Goal: Obtain resource: Obtain resource

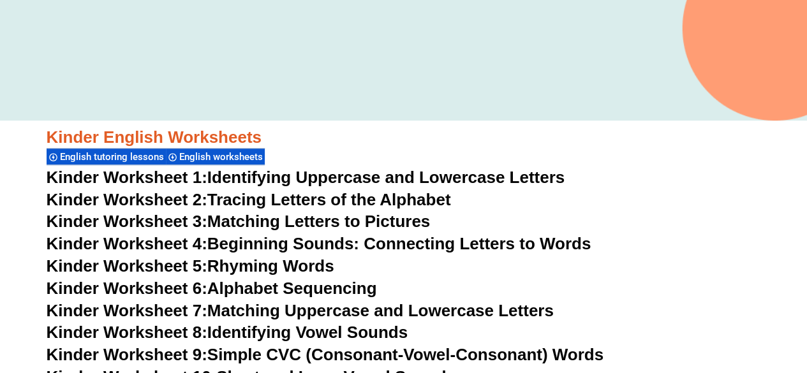
scroll to position [344, 0]
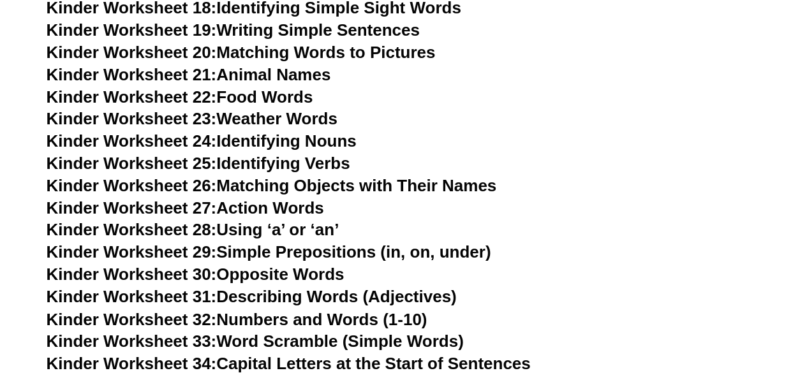
scroll to position [911, 0]
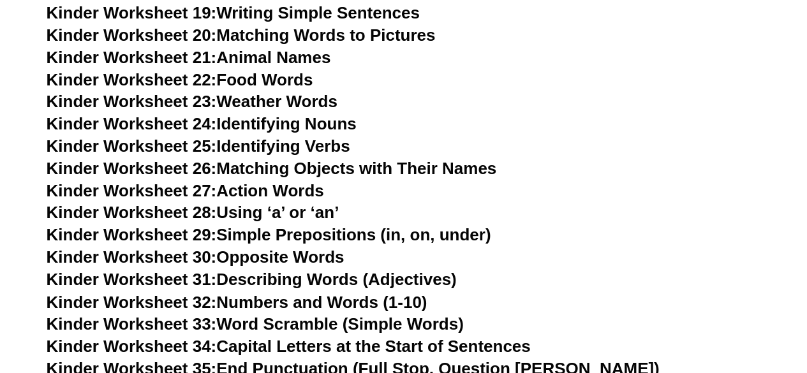
click at [341, 165] on link "Kinder Worksheet 26: Matching Objects with Their Names" at bounding box center [272, 168] width 450 height 19
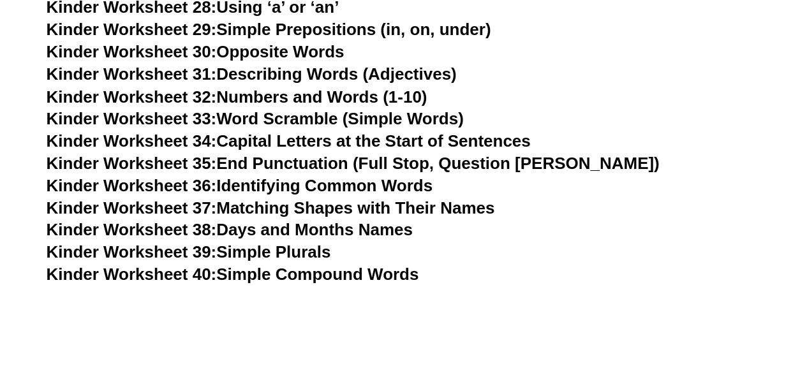
scroll to position [1971, 0]
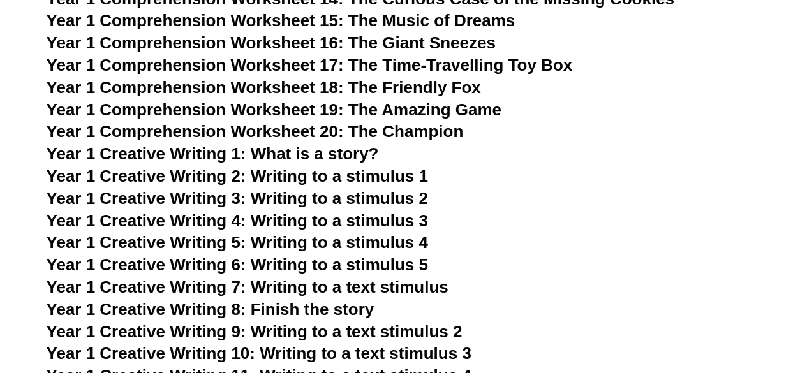
click at [348, 179] on span "Year 1 Creative Writing 2: Writing to a stimulus 1" at bounding box center [238, 176] width 382 height 19
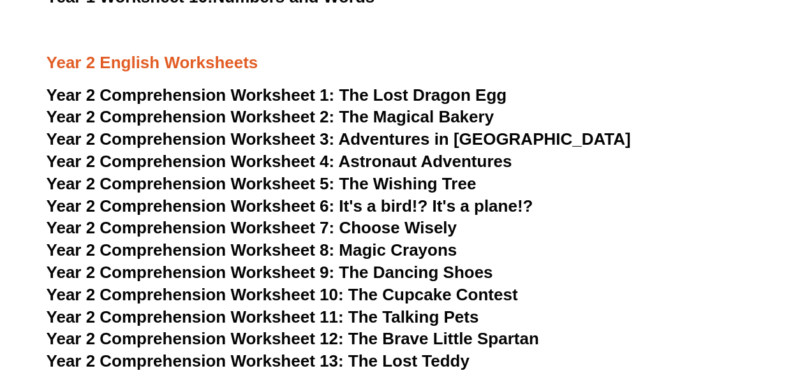
scroll to position [2514, 0]
